Goal: Task Accomplishment & Management: Complete application form

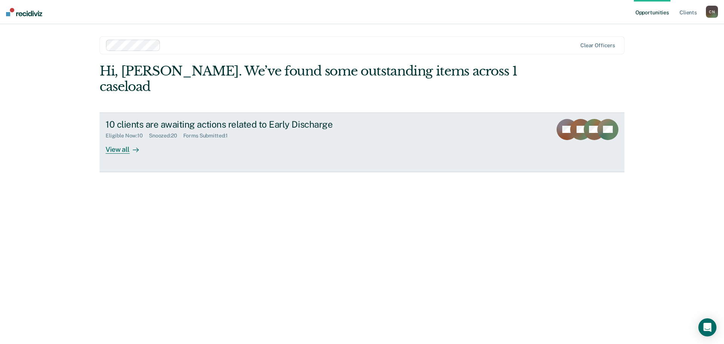
click at [209, 132] on div "Forms Submitted : 1" at bounding box center [208, 135] width 51 height 6
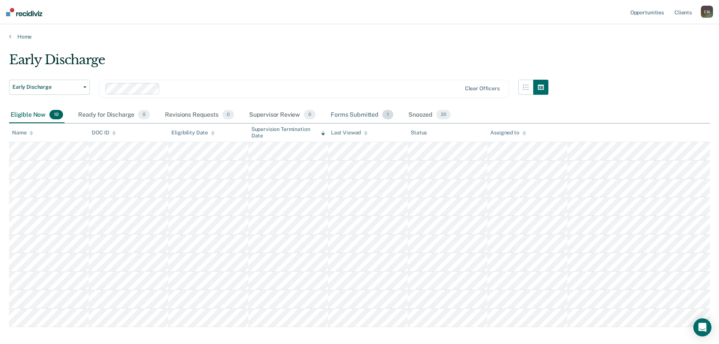
click at [361, 111] on div "Forms Submitted 1" at bounding box center [362, 115] width 66 height 17
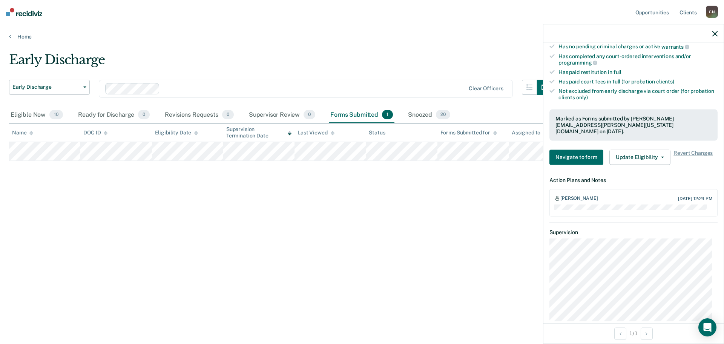
scroll to position [226, 0]
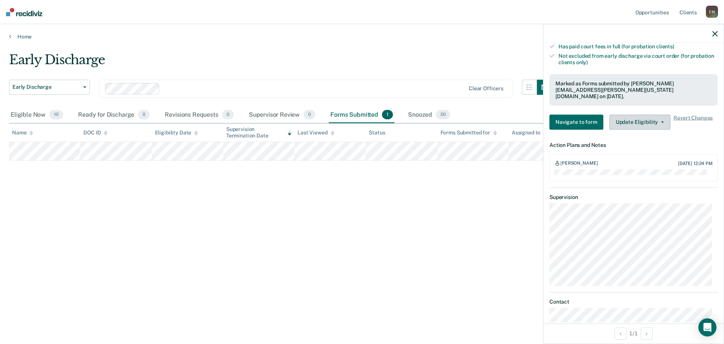
click at [633, 121] on button "Update Eligibility" at bounding box center [640, 121] width 61 height 15
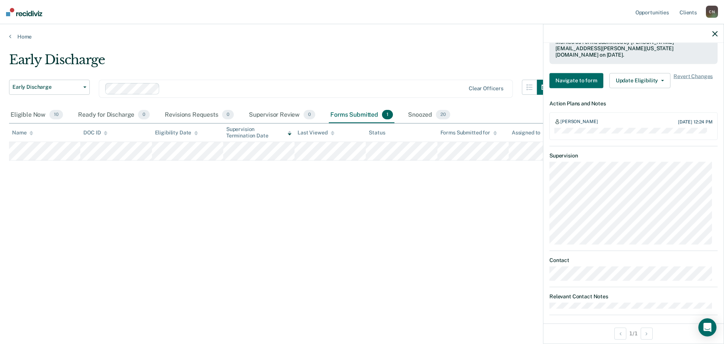
scroll to position [0, 0]
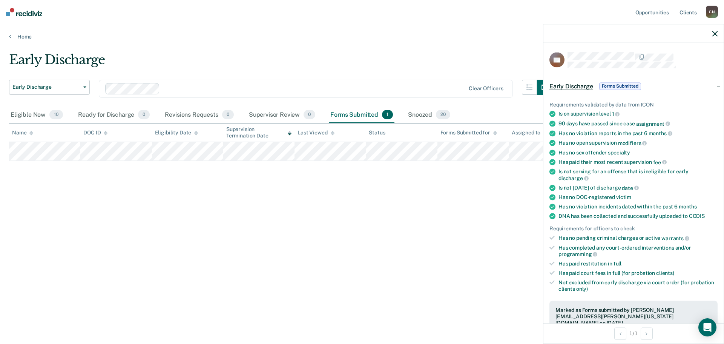
click at [621, 86] on span "Forms Submitted" at bounding box center [620, 86] width 42 height 8
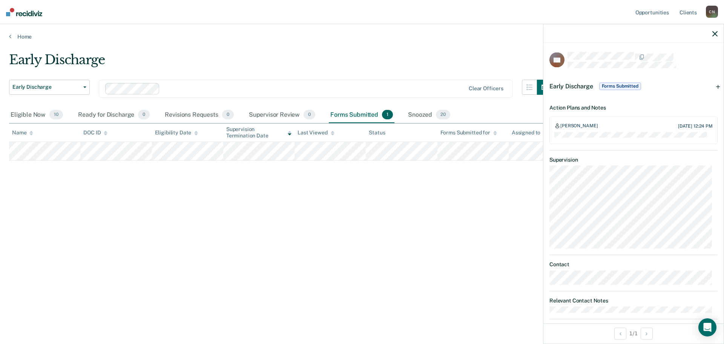
click at [718, 34] on div at bounding box center [634, 33] width 180 height 19
click at [716, 35] on icon "button" at bounding box center [715, 33] width 5 height 5
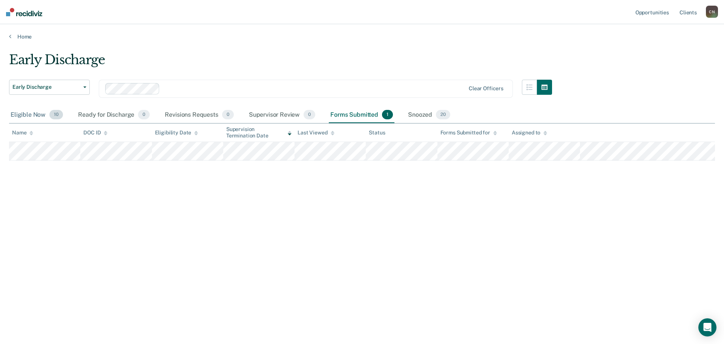
click at [35, 115] on div "Eligible Now 10" at bounding box center [36, 115] width 55 height 17
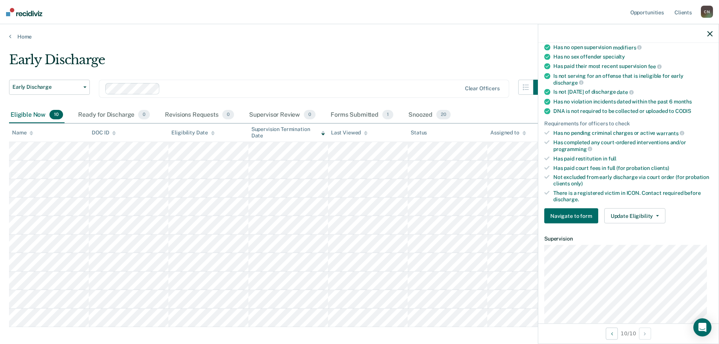
scroll to position [109, 0]
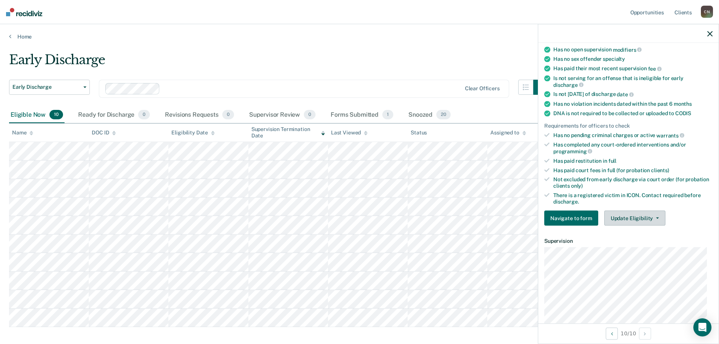
click at [619, 216] on button "Update Eligibility" at bounding box center [634, 218] width 61 height 15
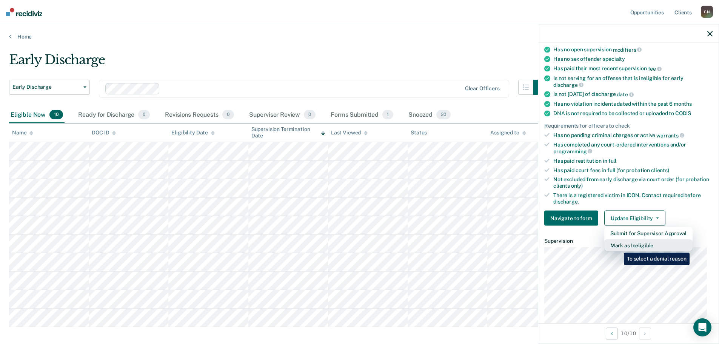
click at [615, 244] on button "Mark as Ineligible" at bounding box center [648, 245] width 88 height 12
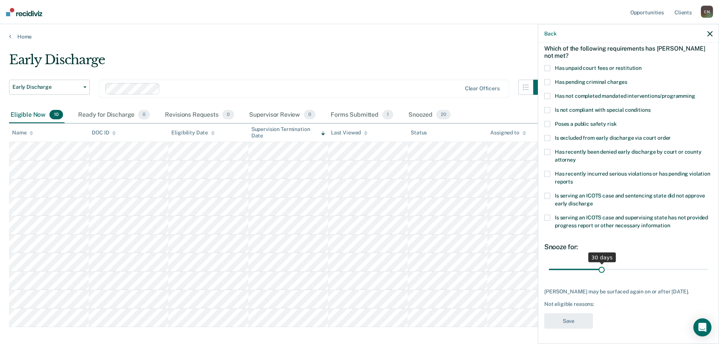
scroll to position [35, 0]
drag, startPoint x: 601, startPoint y: 271, endPoint x: 724, endPoint y: 272, distance: 122.6
type input "90"
click at [708, 272] on input "range" at bounding box center [628, 269] width 159 height 13
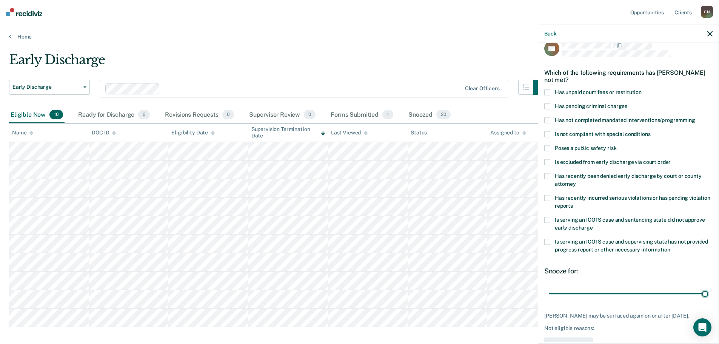
scroll to position [0, 0]
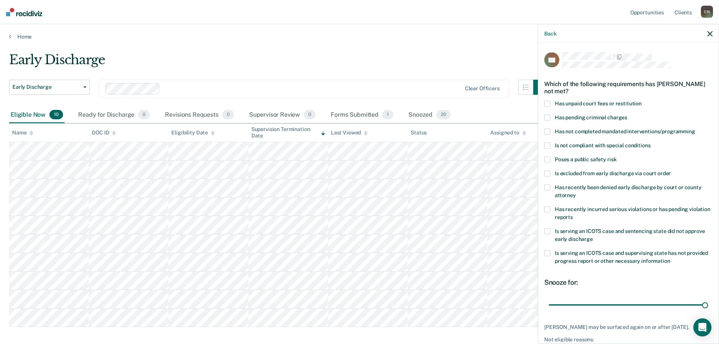
click at [550, 117] on label "Has pending criminal charges" at bounding box center [628, 118] width 168 height 8
click at [627, 114] on input "Has pending criminal charges" at bounding box center [627, 114] width 0 height 0
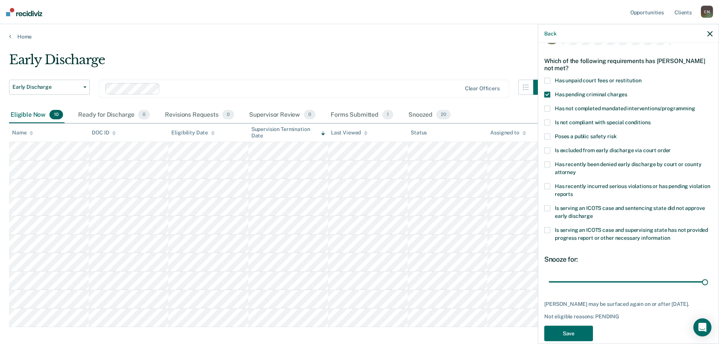
scroll to position [41, 0]
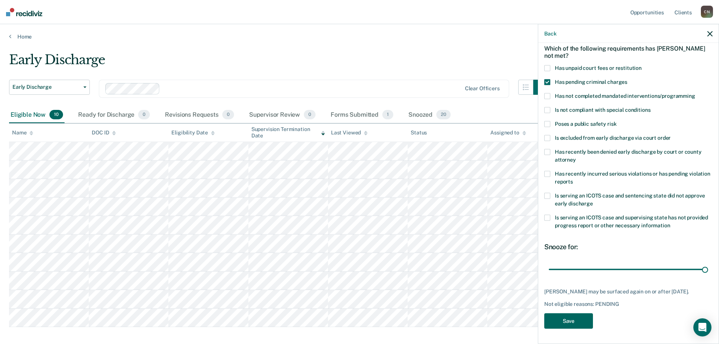
click at [558, 321] on button "Save" at bounding box center [568, 320] width 49 height 15
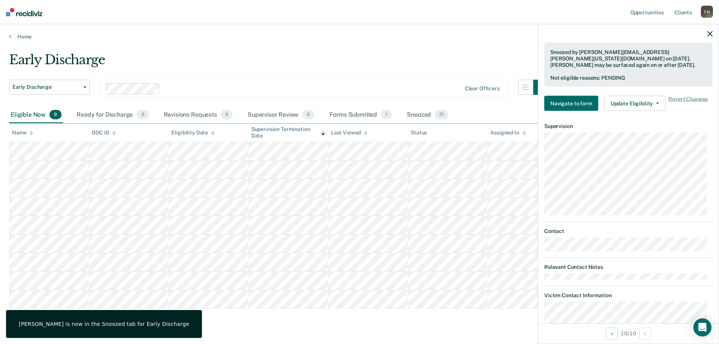
scroll to position [343, 0]
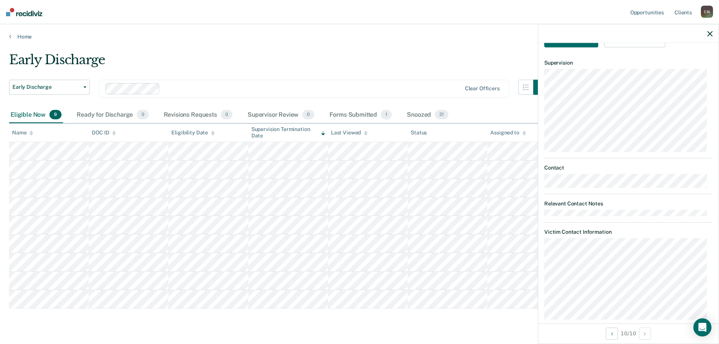
click at [708, 30] on button "button" at bounding box center [709, 33] width 5 height 6
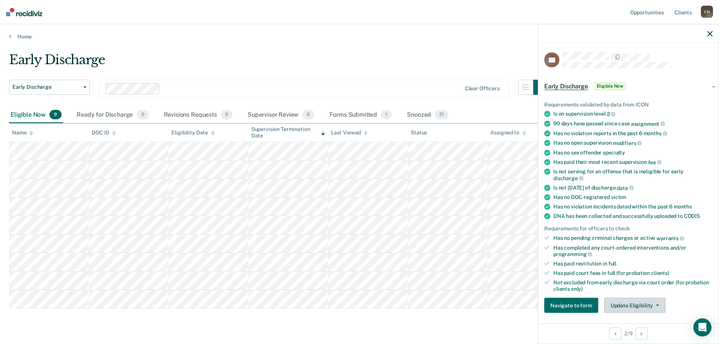
click at [625, 301] on button "Update Eligibility" at bounding box center [634, 305] width 61 height 15
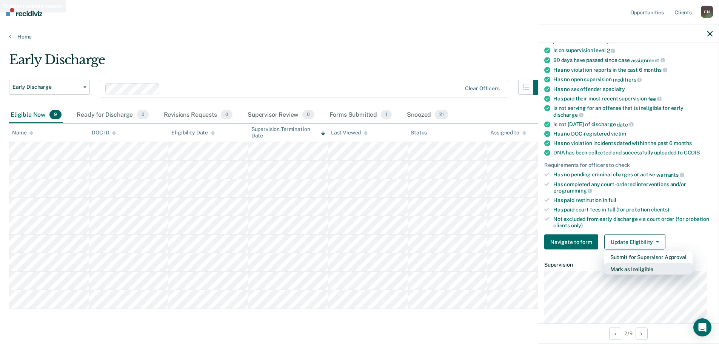
scroll to position [154, 0]
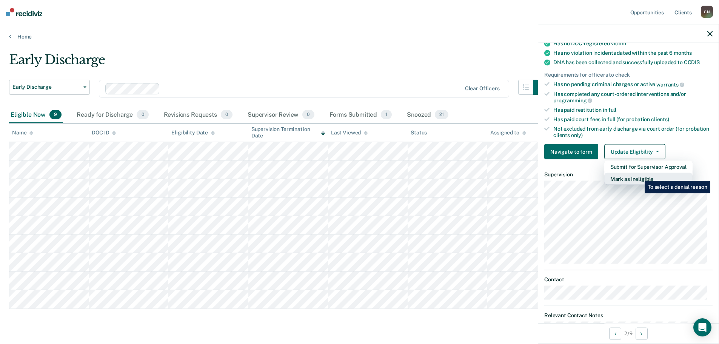
click at [639, 175] on button "Mark as Ineligible" at bounding box center [648, 179] width 88 height 12
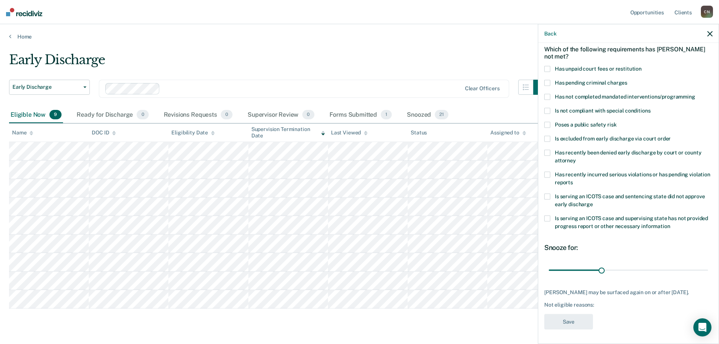
click at [549, 71] on span at bounding box center [547, 69] width 6 height 6
click at [641, 66] on input "Has unpaid court fees or restitution" at bounding box center [641, 66] width 0 height 0
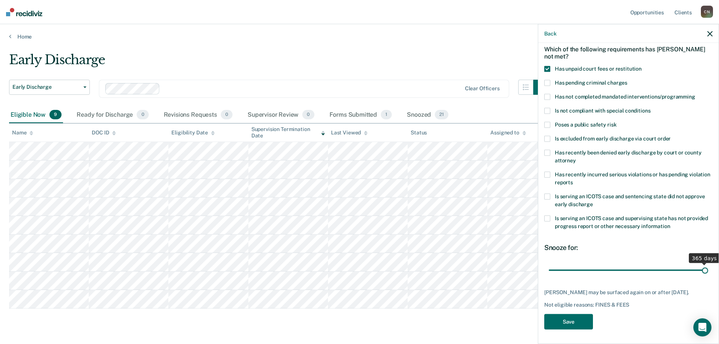
drag, startPoint x: 566, startPoint y: 270, endPoint x: 724, endPoint y: 278, distance: 158.7
click at [708, 277] on input "range" at bounding box center [628, 269] width 159 height 13
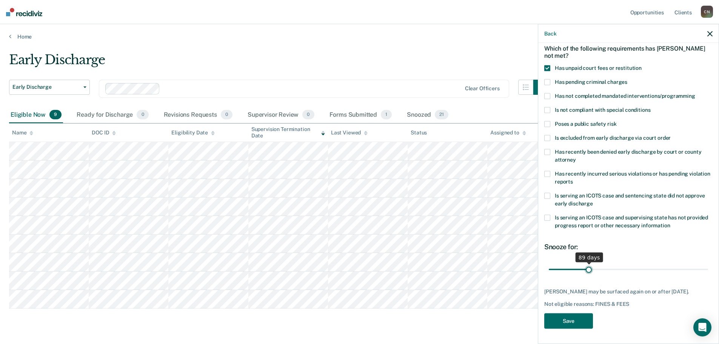
drag, startPoint x: 632, startPoint y: 262, endPoint x: 587, endPoint y: 267, distance: 44.9
type input "89"
click at [587, 267] on input "range" at bounding box center [628, 269] width 159 height 13
click at [563, 325] on button "Save" at bounding box center [568, 320] width 49 height 15
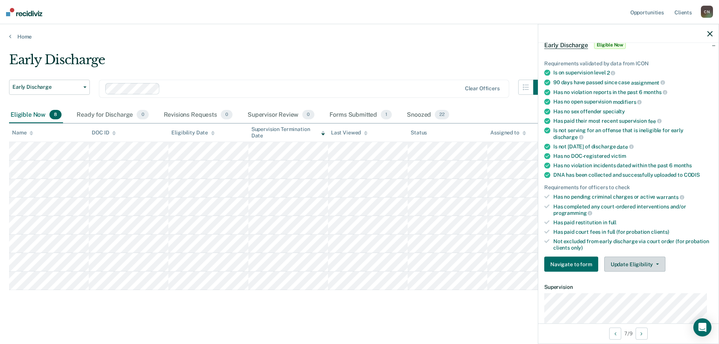
click at [622, 265] on button "Update Eligibility" at bounding box center [634, 264] width 61 height 15
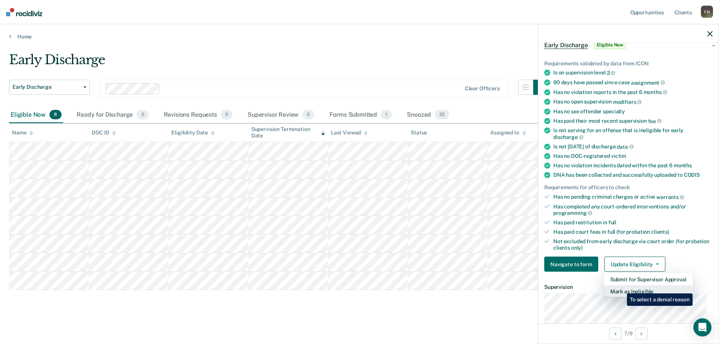
click at [620, 290] on button "Mark as Ineligible" at bounding box center [648, 291] width 88 height 12
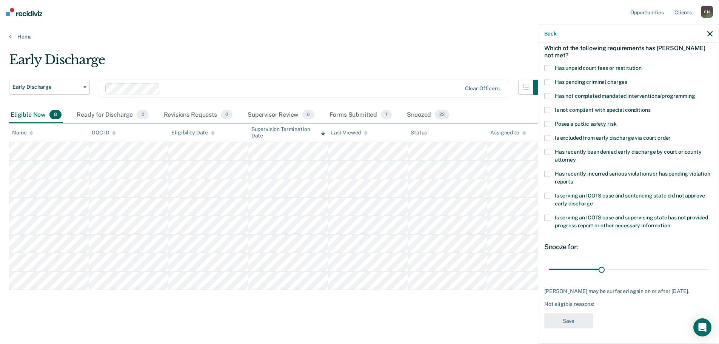
scroll to position [35, 0]
drag, startPoint x: 599, startPoint y: 268, endPoint x: 724, endPoint y: 272, distance: 124.9
type input "90"
click at [708, 272] on input "range" at bounding box center [628, 269] width 159 height 13
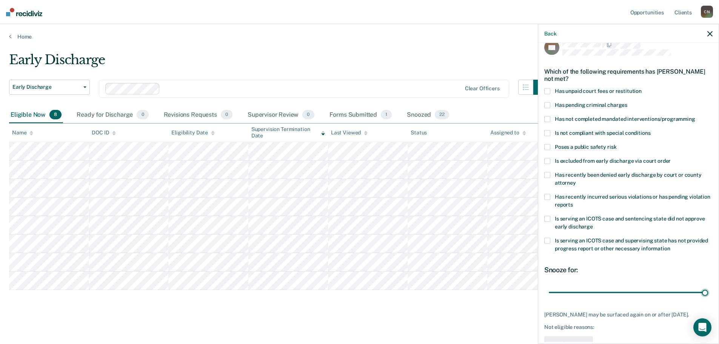
scroll to position [0, 0]
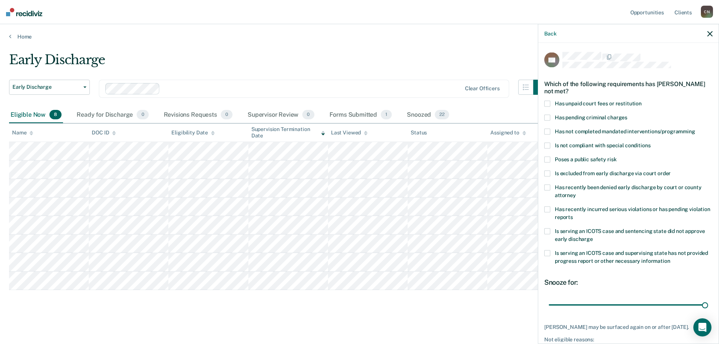
click at [549, 105] on span at bounding box center [547, 103] width 6 height 6
click at [641, 100] on input "Has unpaid court fees or restitution" at bounding box center [641, 100] width 0 height 0
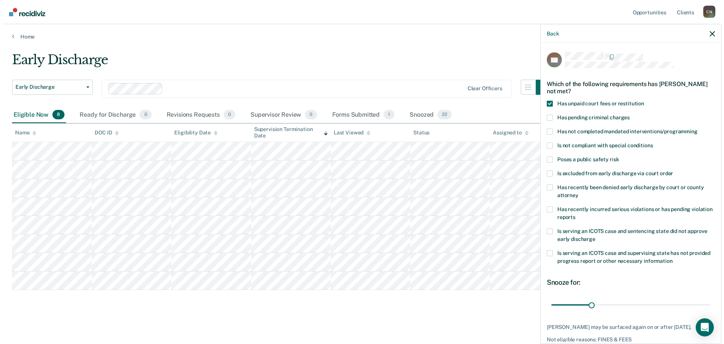
scroll to position [35, 0]
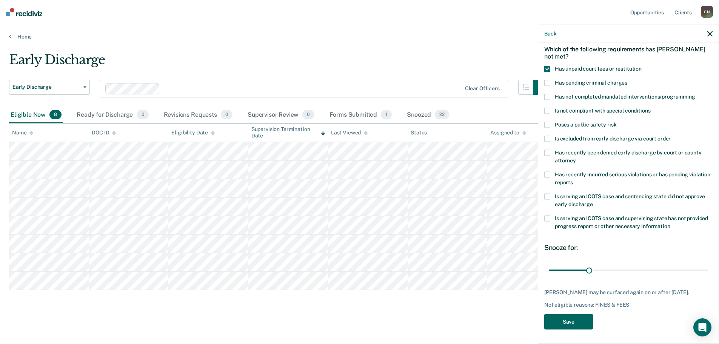
click at [571, 321] on button "Save" at bounding box center [568, 321] width 49 height 15
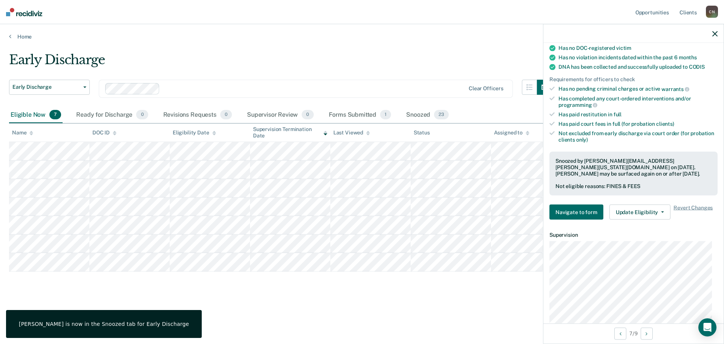
scroll to position [0, 0]
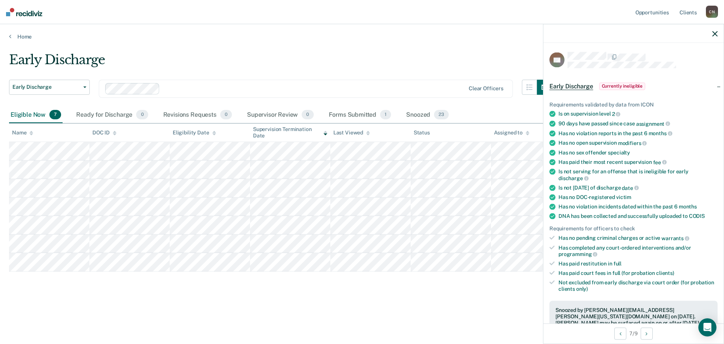
click at [715, 37] on div at bounding box center [634, 33] width 180 height 19
click at [715, 31] on icon "button" at bounding box center [715, 33] width 5 height 5
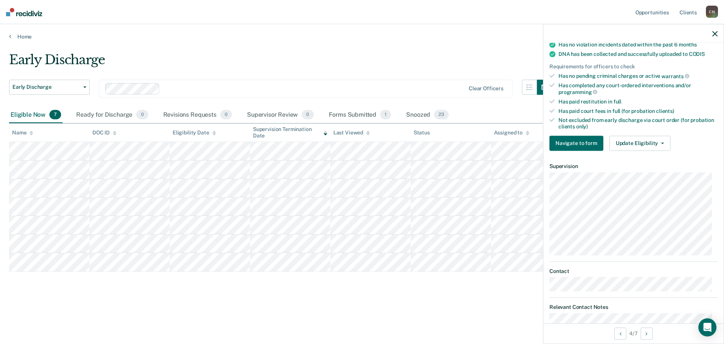
scroll to position [209, 0]
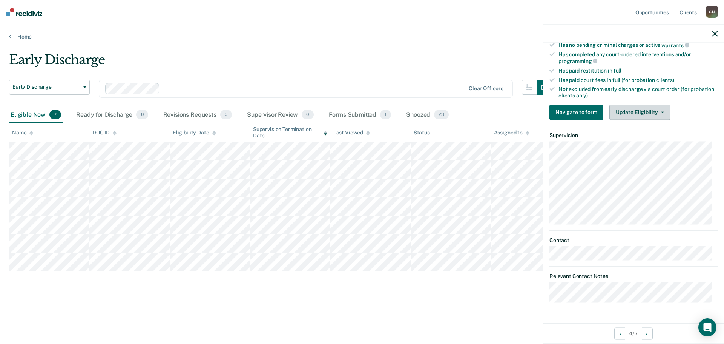
click at [627, 113] on button "Update Eligibility" at bounding box center [640, 112] width 61 height 15
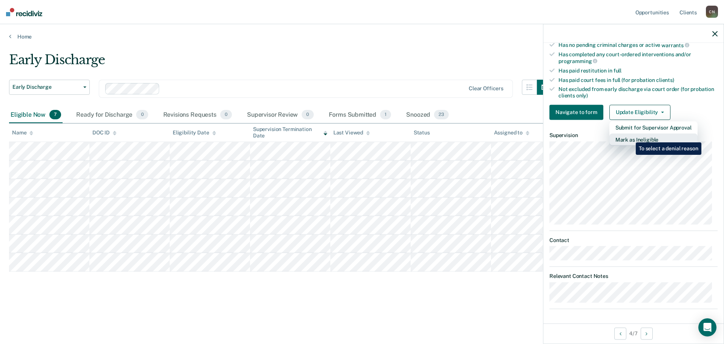
click at [630, 137] on button "Mark as Ineligible" at bounding box center [654, 139] width 88 height 12
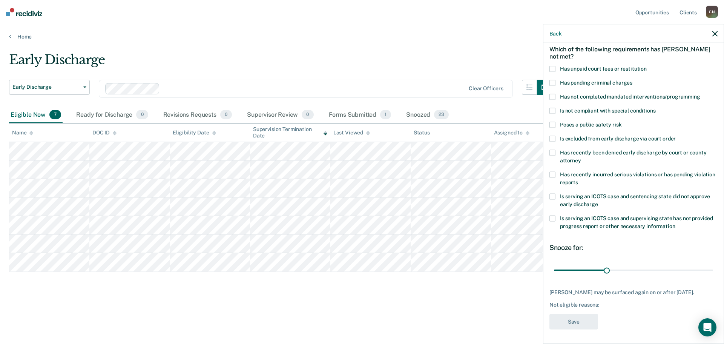
click at [556, 126] on label "Poses a public safety risk" at bounding box center [634, 125] width 168 height 8
click at [622, 121] on input "Poses a public safety risk" at bounding box center [622, 121] width 0 height 0
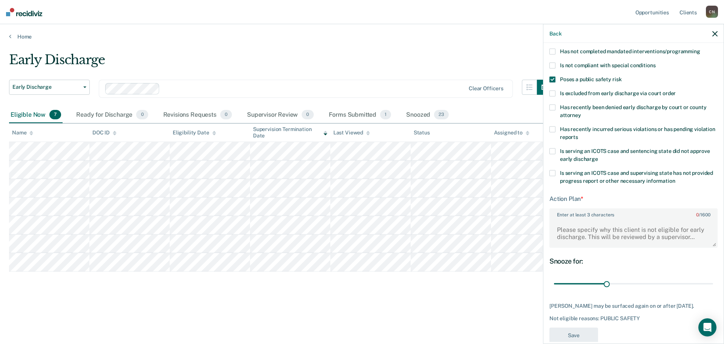
scroll to position [94, 0]
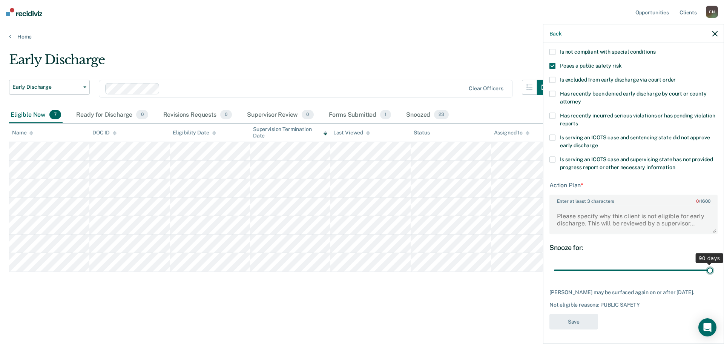
drag, startPoint x: 606, startPoint y: 268, endPoint x: 724, endPoint y: 266, distance: 117.7
type input "90"
click at [713, 266] on input "range" at bounding box center [633, 269] width 159 height 13
click at [526, 215] on body "Looks like you’re using Internet Explorer 11. For faster loading and a better e…" at bounding box center [362, 172] width 724 height 344
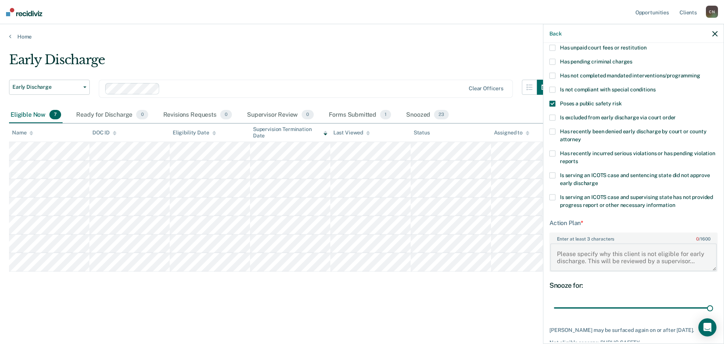
scroll to position [18, 0]
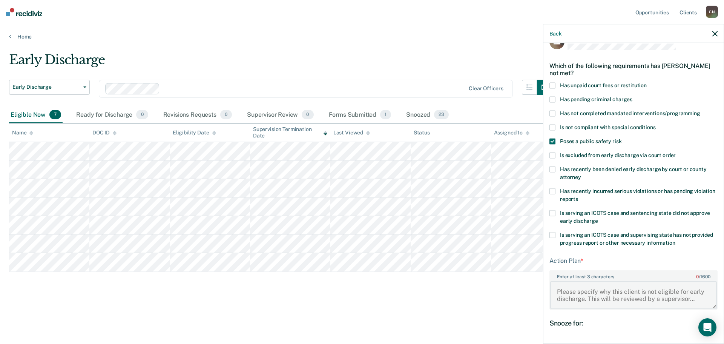
drag, startPoint x: 559, startPoint y: 287, endPoint x: 689, endPoint y: 299, distance: 129.6
click at [689, 299] on textarea "Enter at least 3 characters 0 / 1600" at bounding box center [633, 295] width 167 height 28
click at [695, 300] on textarea "Enter at least 3 characters 0 / 1600" at bounding box center [633, 295] width 167 height 28
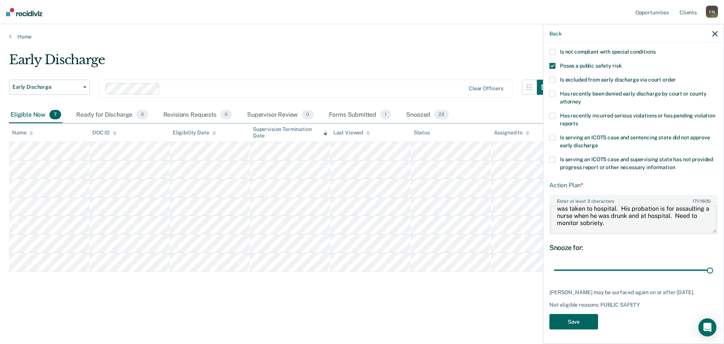
type textarea "Cl just recently had a [MEDICAL_DATA] on alcohol and was taken to hospital. His…"
click at [569, 324] on button "Save" at bounding box center [574, 321] width 49 height 15
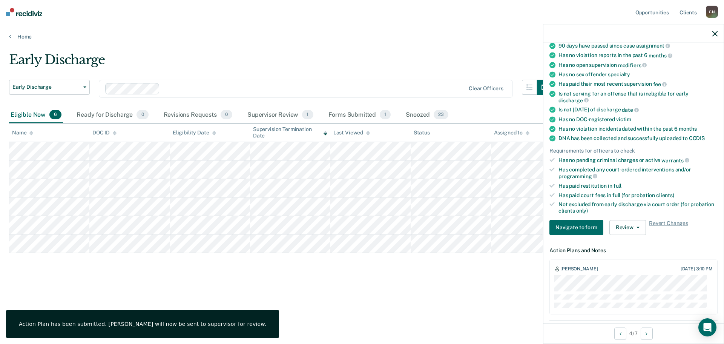
click at [713, 33] on icon "button" at bounding box center [715, 33] width 5 height 5
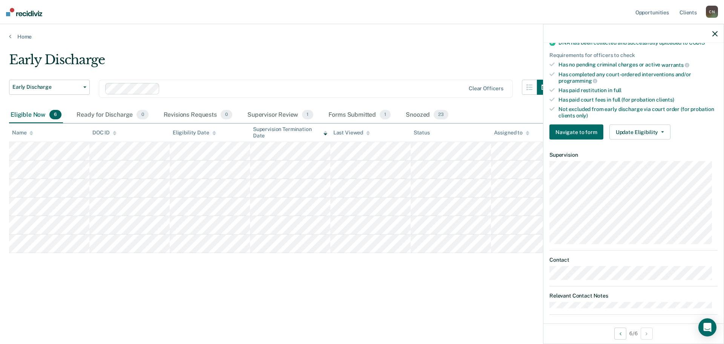
scroll to position [179, 0]
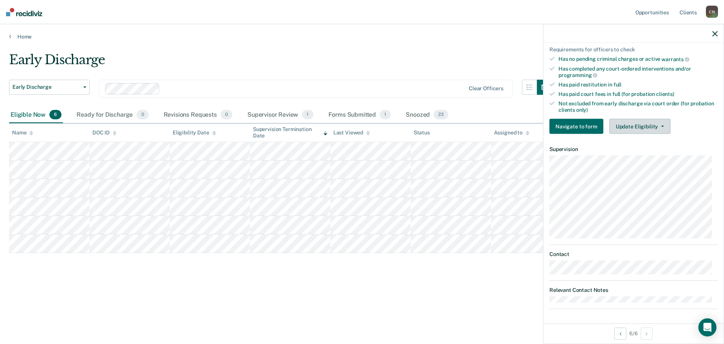
click at [627, 125] on button "Update Eligibility" at bounding box center [640, 126] width 61 height 15
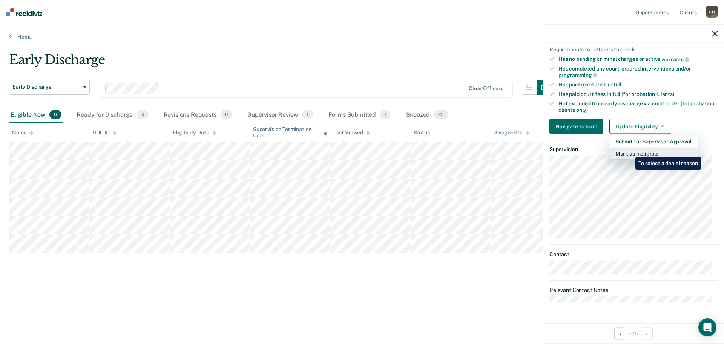
click at [630, 151] on button "Mark as Ineligible" at bounding box center [654, 154] width 88 height 12
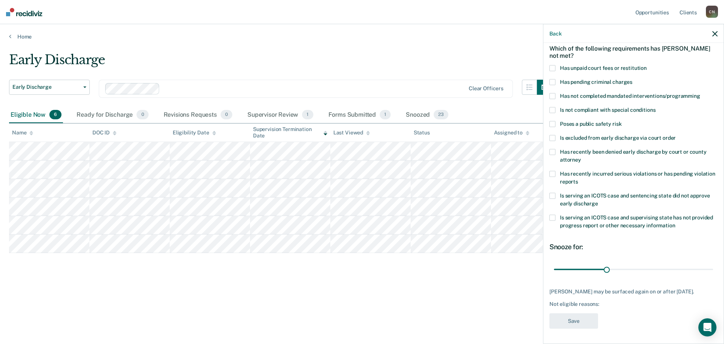
click at [556, 65] on label "Has unpaid court fees or restitution" at bounding box center [634, 69] width 168 height 8
click at [647, 65] on input "Has unpaid court fees or restitution" at bounding box center [647, 65] width 0 height 0
drag, startPoint x: 569, startPoint y: 264, endPoint x: 622, endPoint y: 268, distance: 53.4
type input "162"
click at [622, 268] on input "range" at bounding box center [633, 269] width 159 height 13
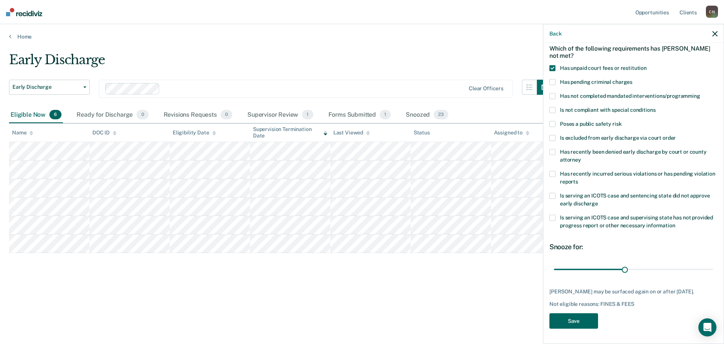
click at [576, 317] on button "Save" at bounding box center [574, 320] width 49 height 15
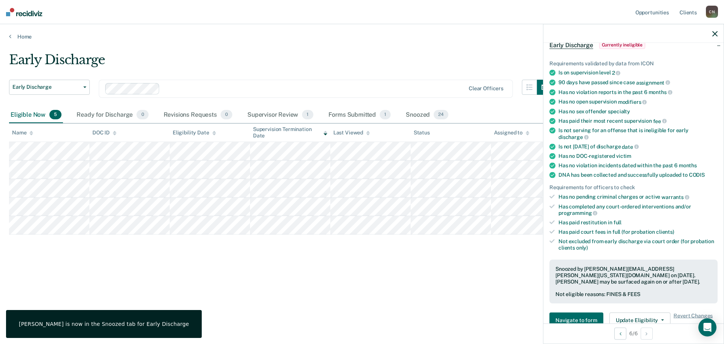
click at [718, 34] on div at bounding box center [634, 33] width 180 height 19
click at [714, 37] on div at bounding box center [634, 33] width 180 height 19
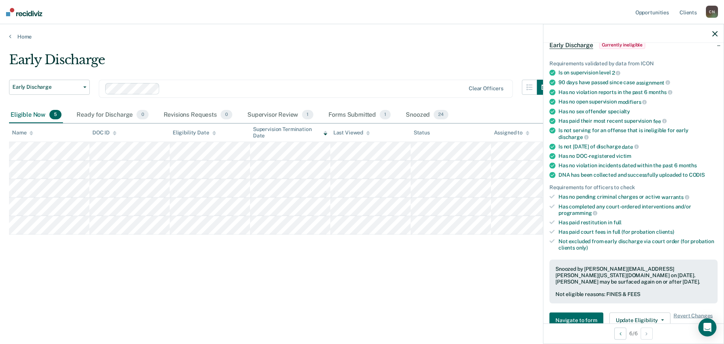
click at [715, 36] on icon "button" at bounding box center [715, 33] width 5 height 5
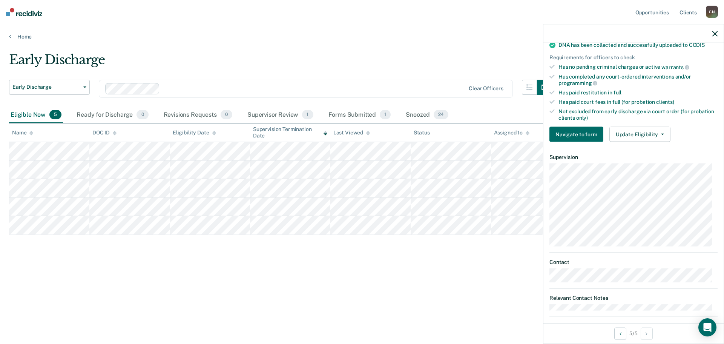
scroll to position [179, 0]
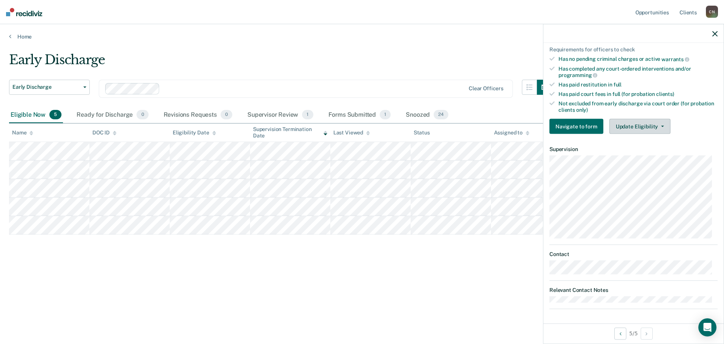
click at [636, 125] on button "Update Eligibility" at bounding box center [640, 126] width 61 height 15
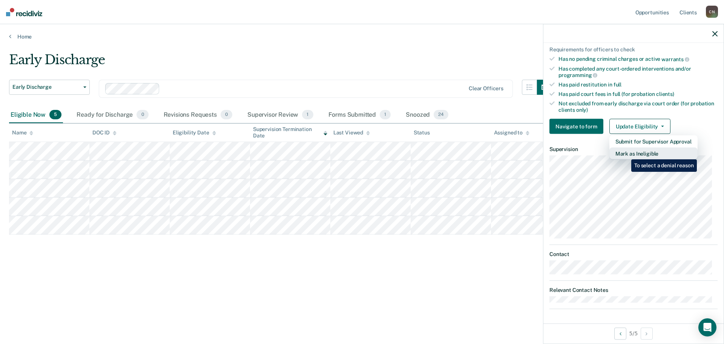
click at [626, 154] on button "Mark as Ineligible" at bounding box center [654, 154] width 88 height 12
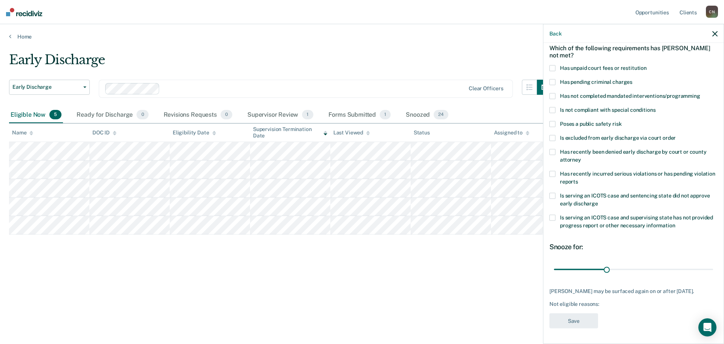
scroll to position [35, 0]
click at [555, 69] on span at bounding box center [553, 69] width 6 height 6
click at [647, 66] on input "Has unpaid court fees or restitution" at bounding box center [647, 66] width 0 height 0
drag, startPoint x: 570, startPoint y: 271, endPoint x: 607, endPoint y: 273, distance: 36.2
type input "123"
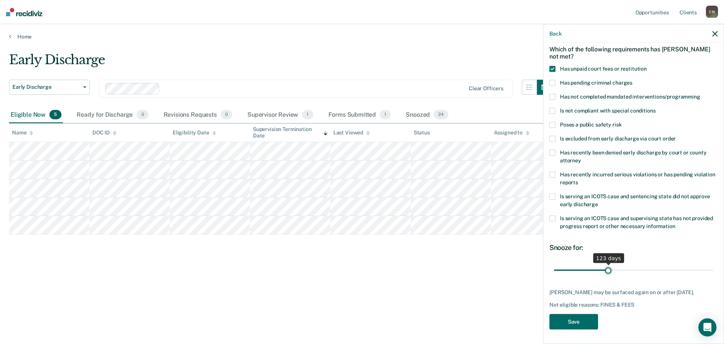
click at [607, 273] on input "range" at bounding box center [633, 269] width 159 height 13
click at [578, 318] on button "Save" at bounding box center [574, 321] width 49 height 15
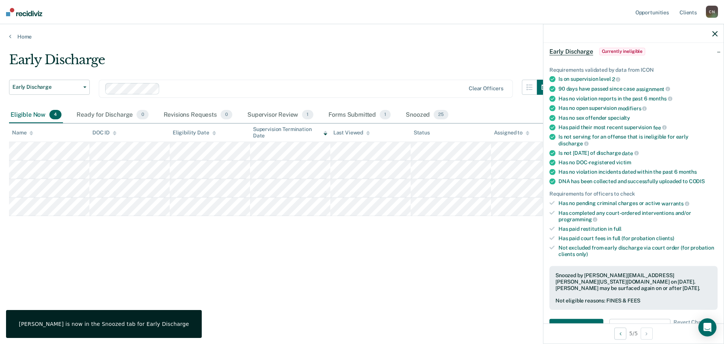
click at [714, 35] on icon "button" at bounding box center [715, 33] width 5 height 5
